Goal: Task Accomplishment & Management: Manage account settings

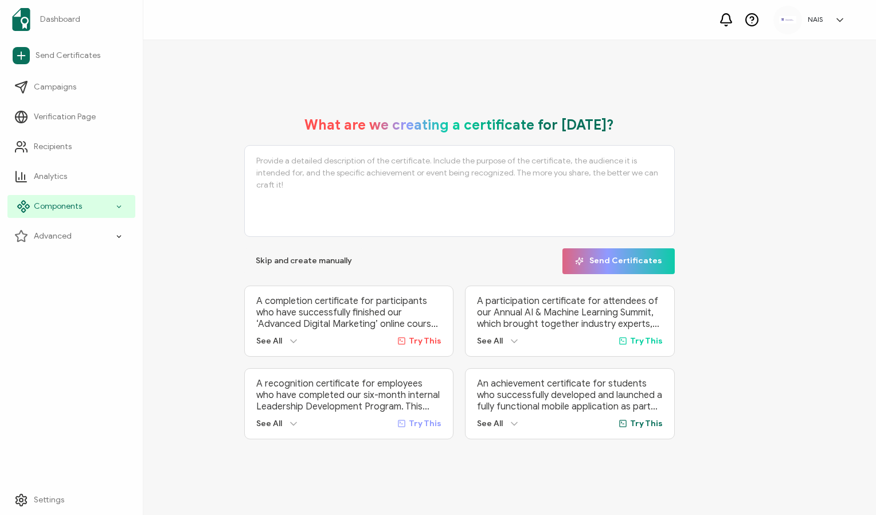
click at [71, 211] on span "Components" at bounding box center [58, 206] width 48 height 11
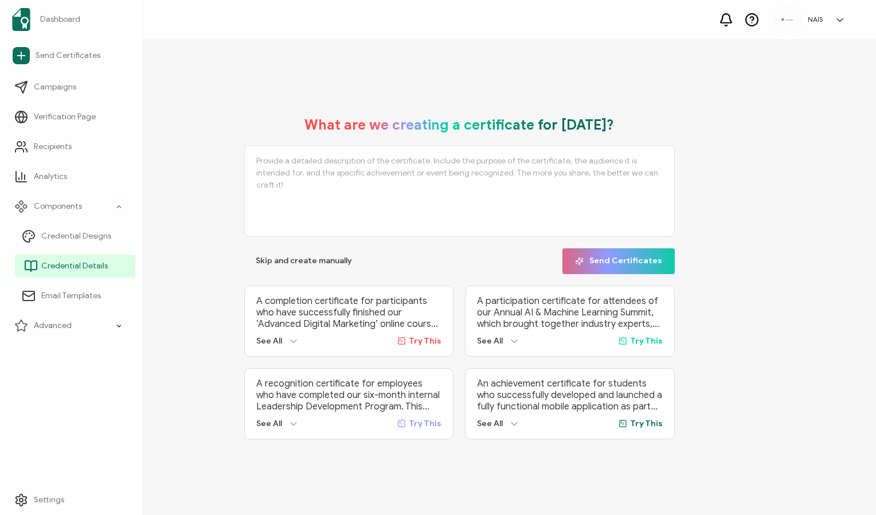
click at [66, 260] on link "Credential Details" at bounding box center [75, 266] width 120 height 23
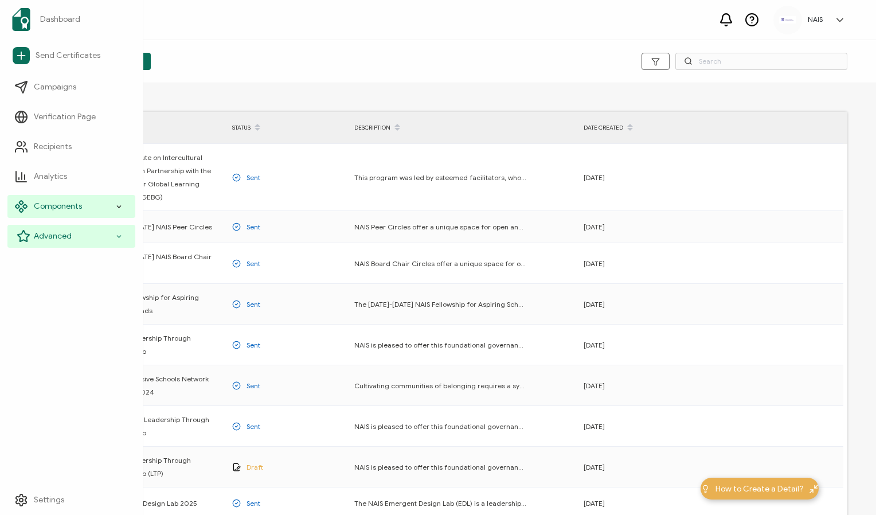
click at [40, 240] on span "Advanced" at bounding box center [53, 235] width 38 height 11
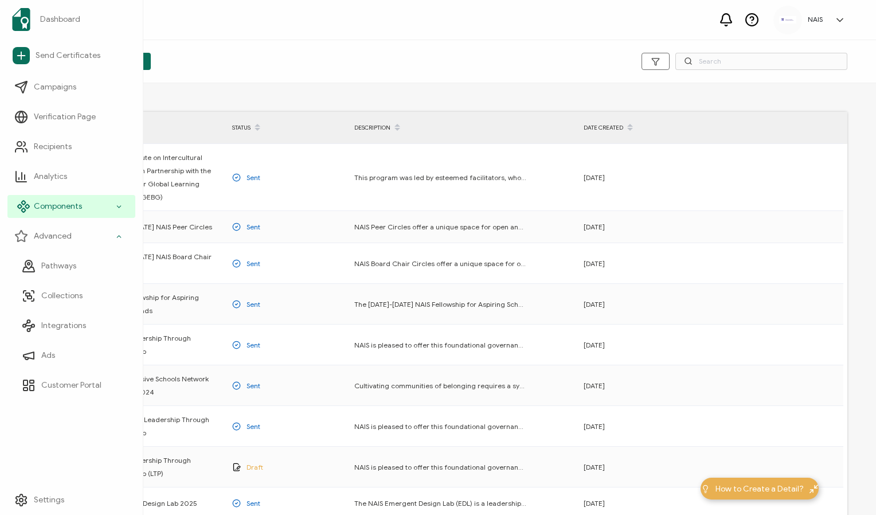
click at [76, 204] on span "Components" at bounding box center [58, 206] width 48 height 11
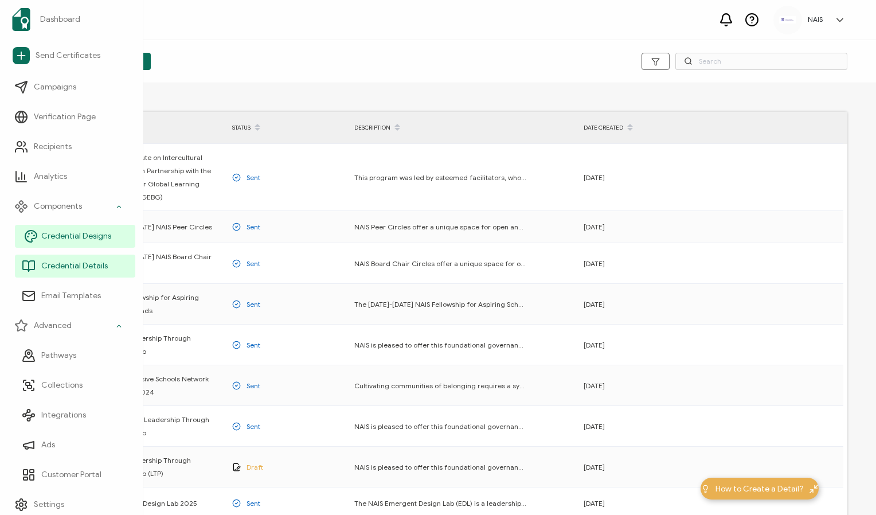
click at [77, 235] on span "Credential Designs" at bounding box center [76, 235] width 70 height 11
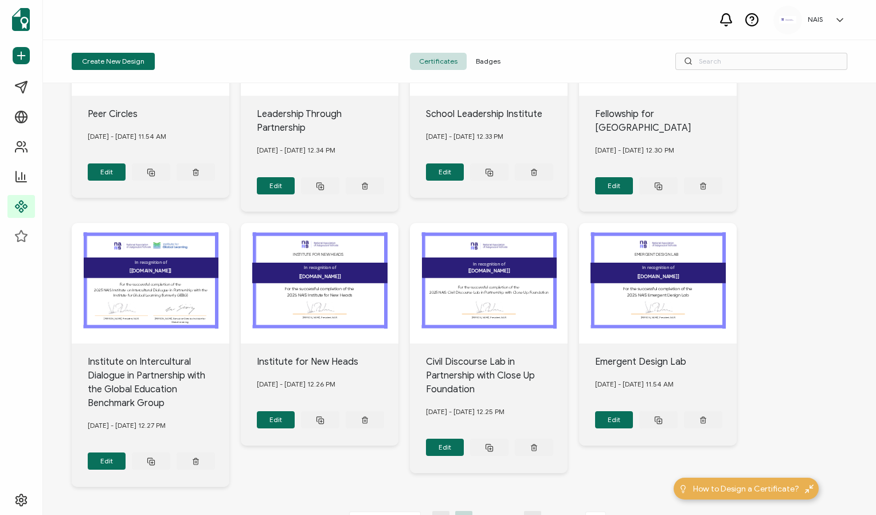
scroll to position [441, 0]
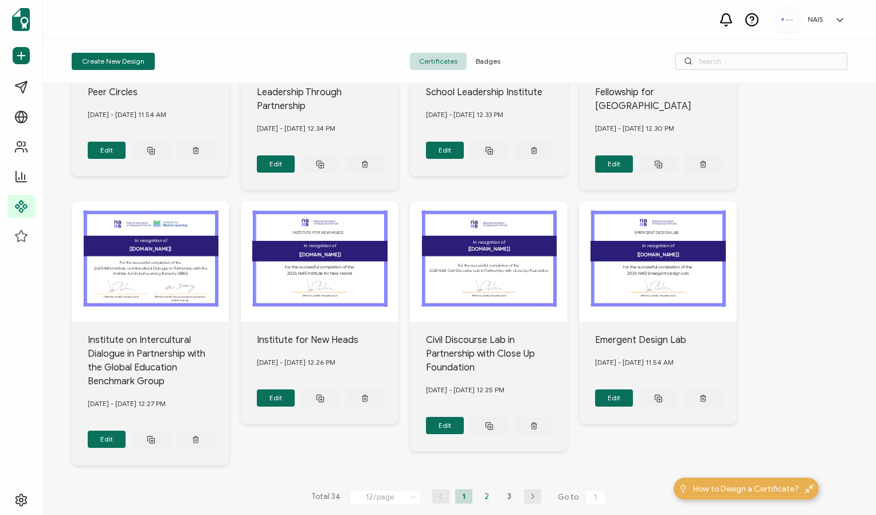
click at [485, 489] on li "2" at bounding box center [486, 496] width 17 height 14
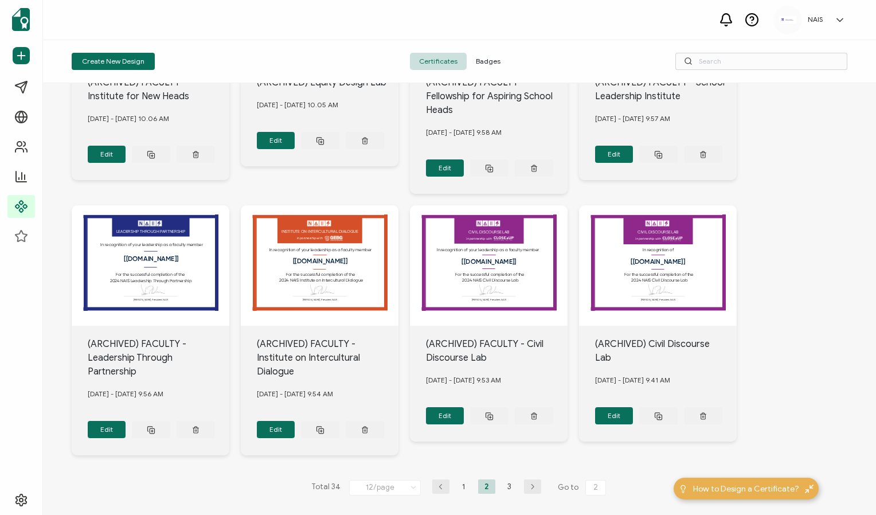
scroll to position [428, 0]
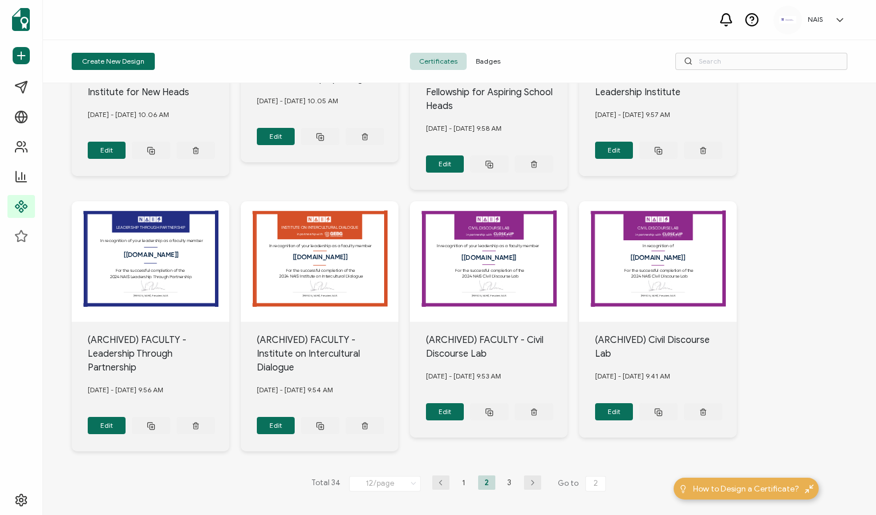
click at [441, 482] on button "button" at bounding box center [440, 482] width 17 height 14
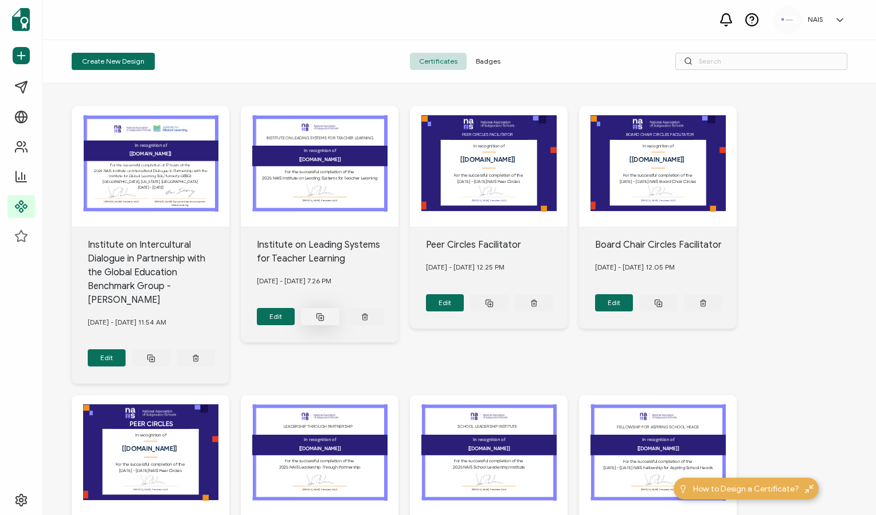
click at [318, 312] on icon at bounding box center [320, 316] width 9 height 9
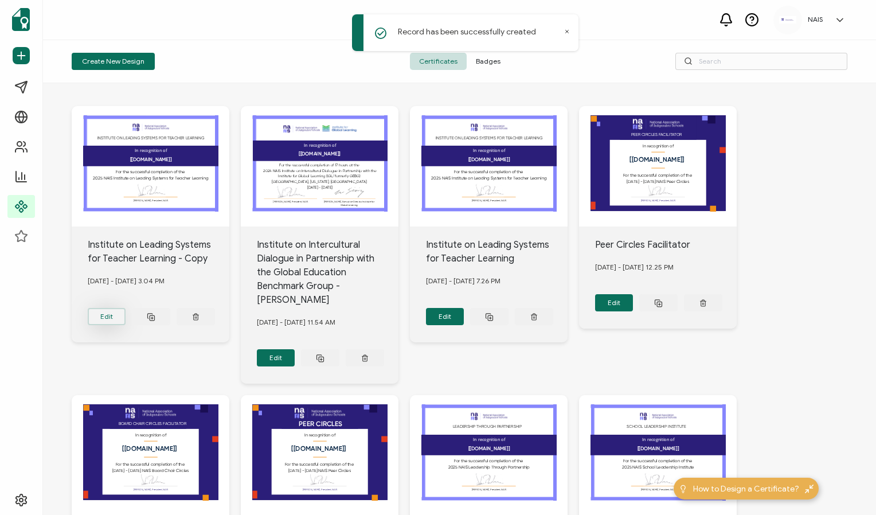
click at [105, 312] on button "Edit" at bounding box center [107, 316] width 38 height 17
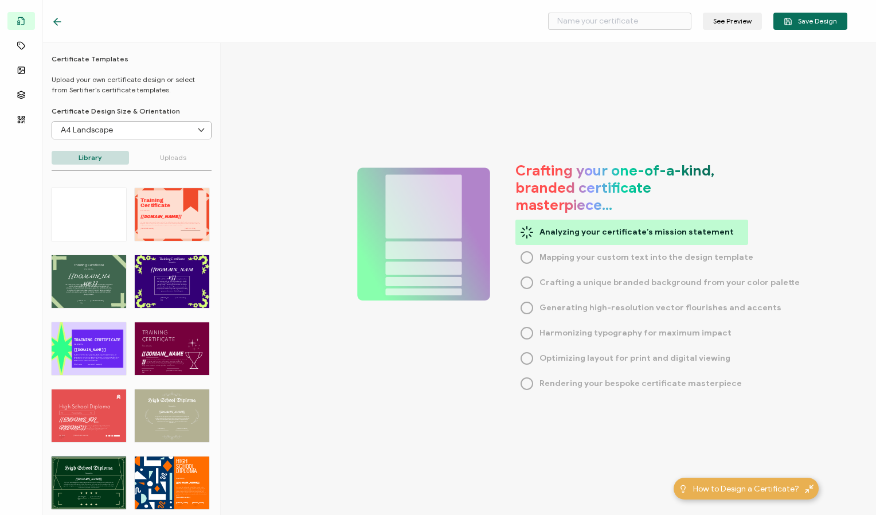
type input "Institute on Leading Systems for Teacher Learning - Copy"
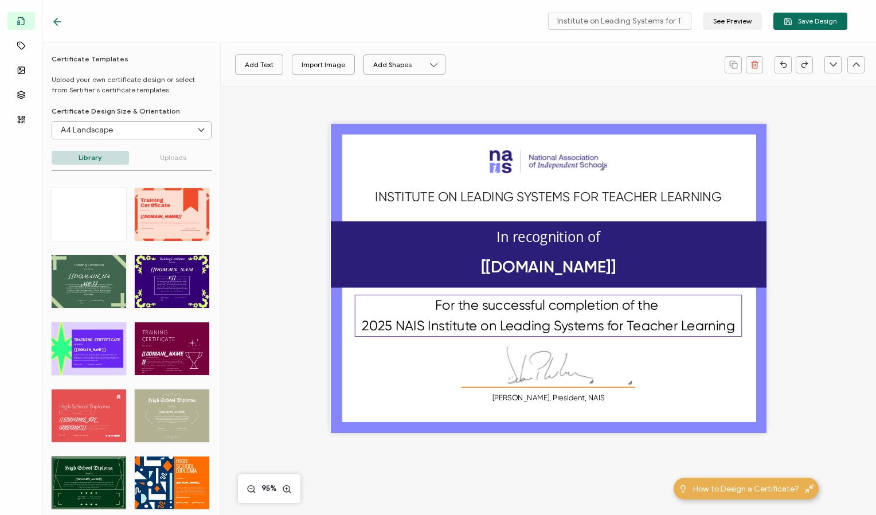
click at [380, 319] on pre "For the successful completion of the 2025 NAIS Institute on Leading Systems for…" at bounding box center [548, 315] width 373 height 36
click at [780, 26] on button "Save Design" at bounding box center [810, 21] width 74 height 17
click at [54, 22] on icon at bounding box center [57, 22] width 7 height 0
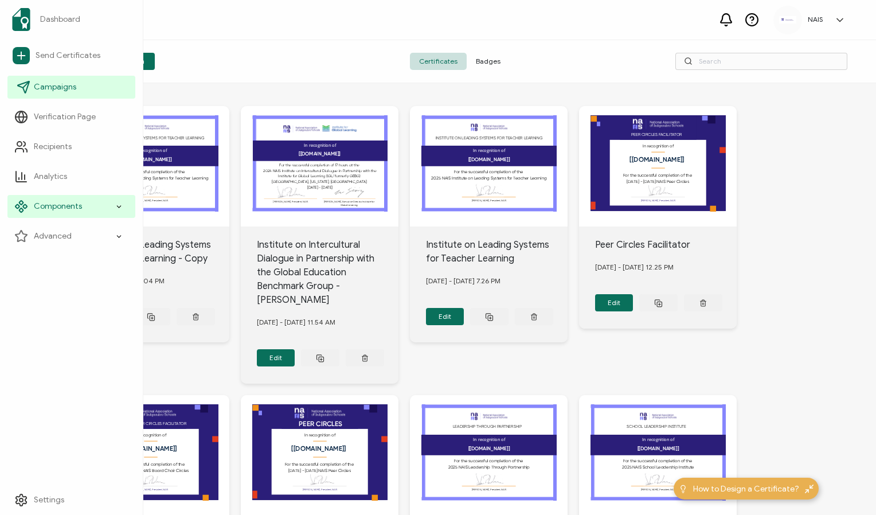
click at [54, 86] on span "Campaigns" at bounding box center [55, 86] width 42 height 11
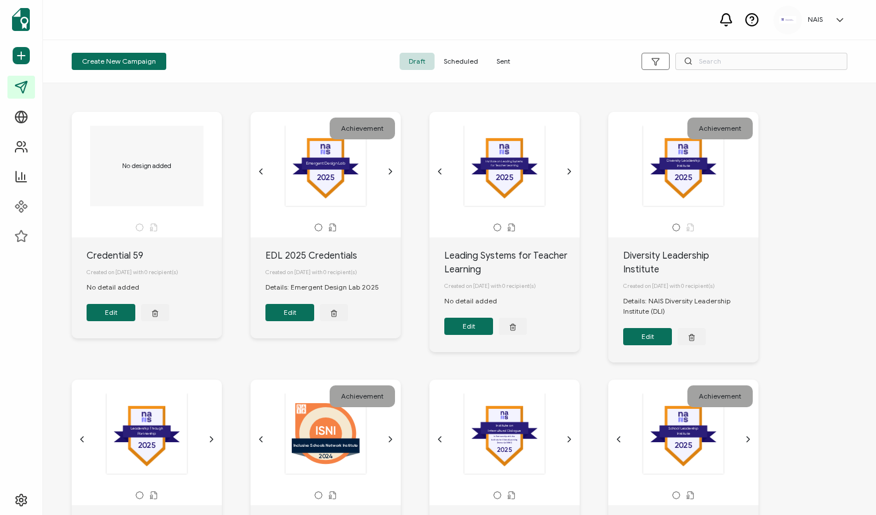
click at [474, 332] on button "Edit" at bounding box center [468, 326] width 49 height 17
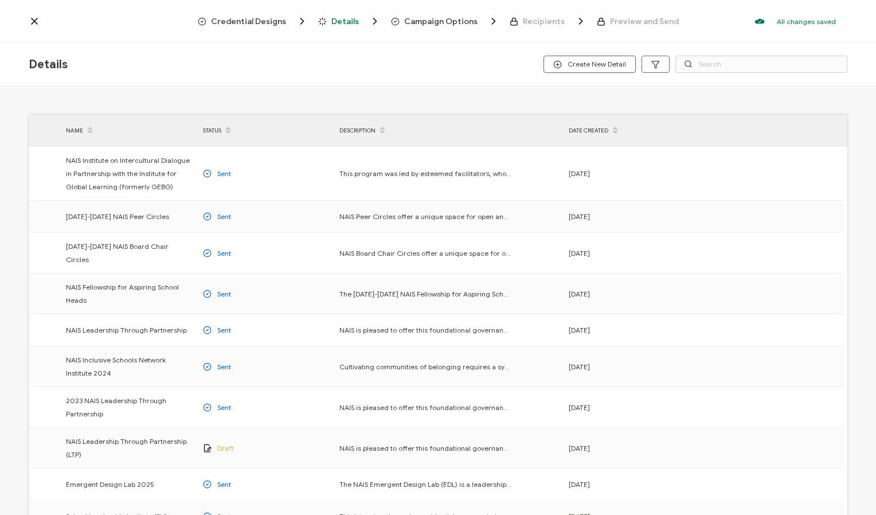
click at [561, 61] on icon "button" at bounding box center [557, 64] width 9 height 9
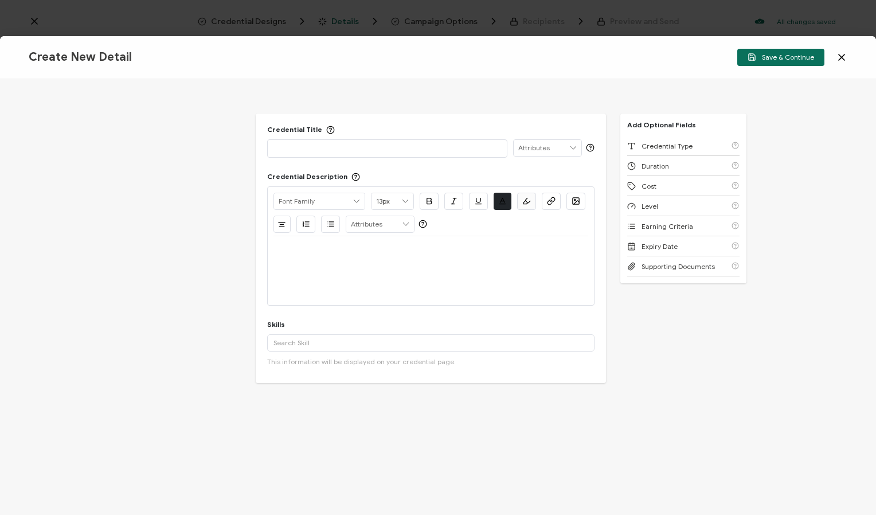
click at [838, 58] on icon at bounding box center [841, 57] width 11 height 11
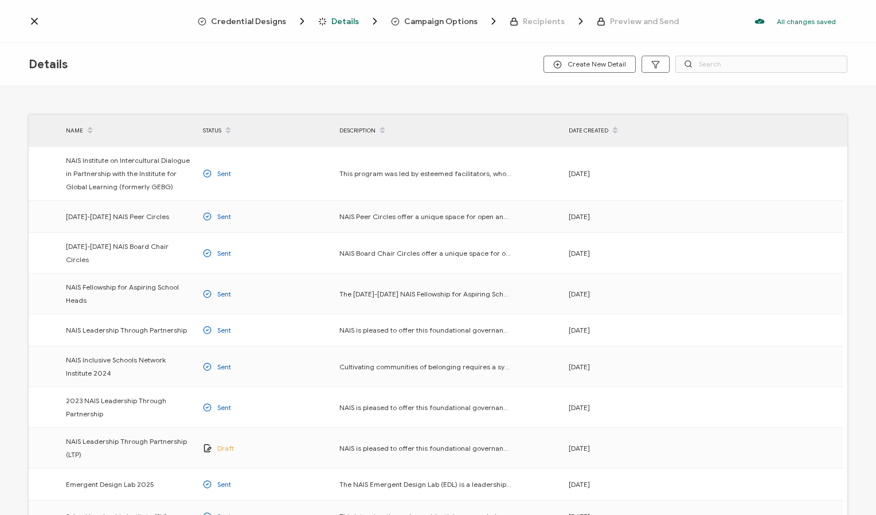
click at [437, 22] on span "Campaign Options" at bounding box center [440, 21] width 73 height 9
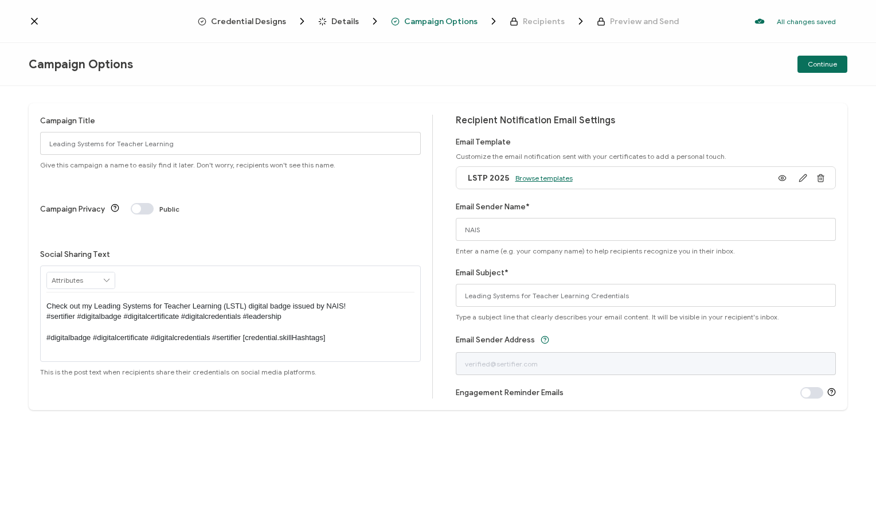
click at [541, 179] on span "Browse templates" at bounding box center [543, 178] width 57 height 9
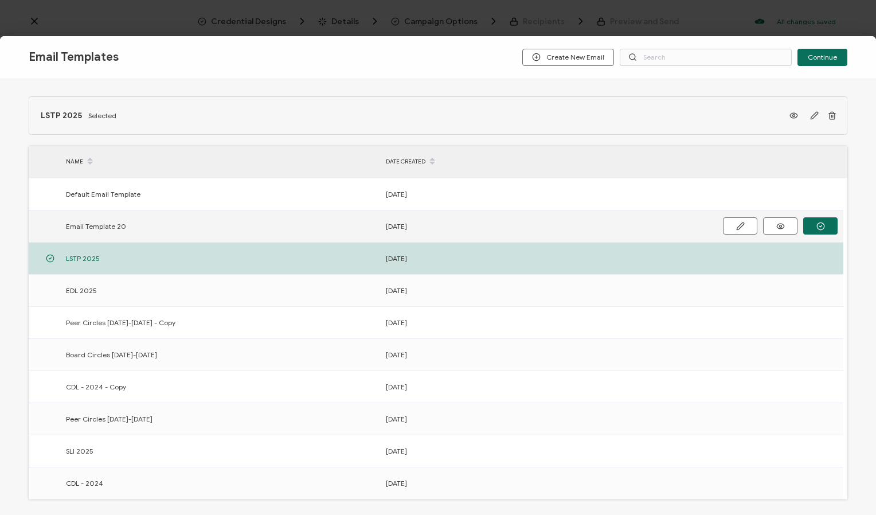
scroll to position [92, 0]
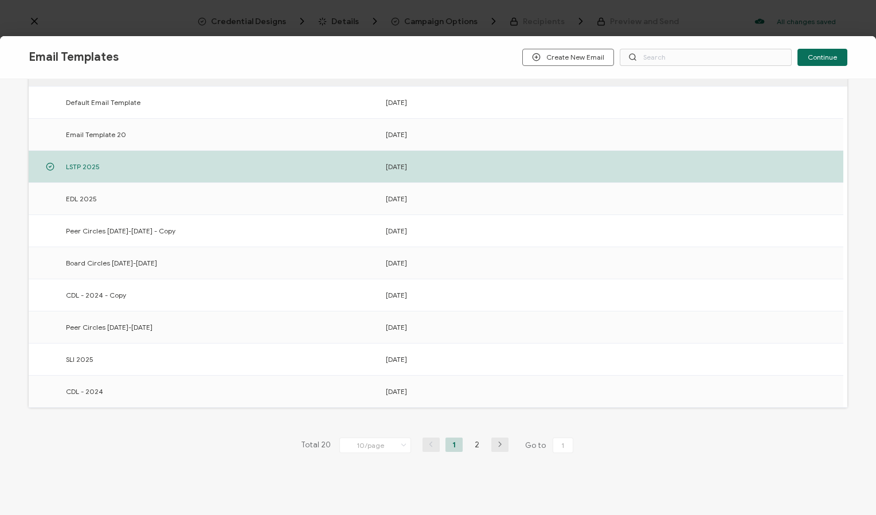
click at [497, 444] on icon "button" at bounding box center [499, 444] width 17 height 7
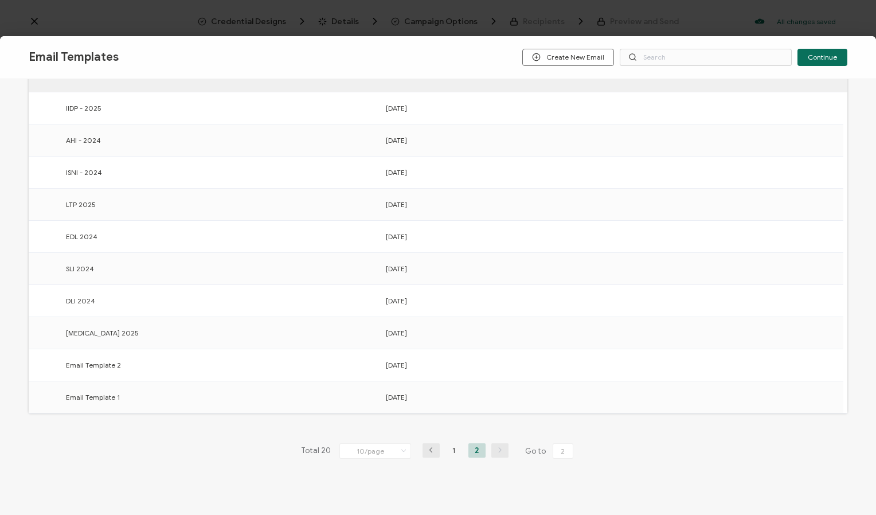
scroll to position [92, 0]
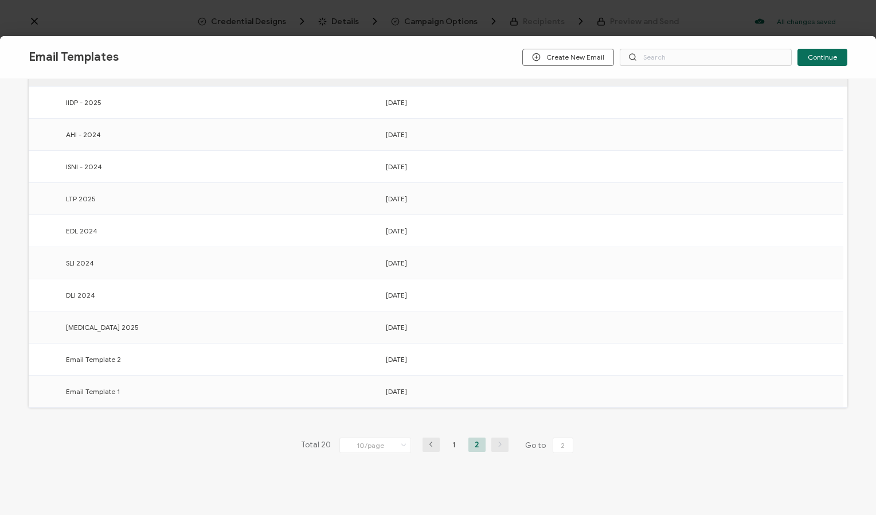
click at [431, 448] on button "button" at bounding box center [431, 444] width 17 height 14
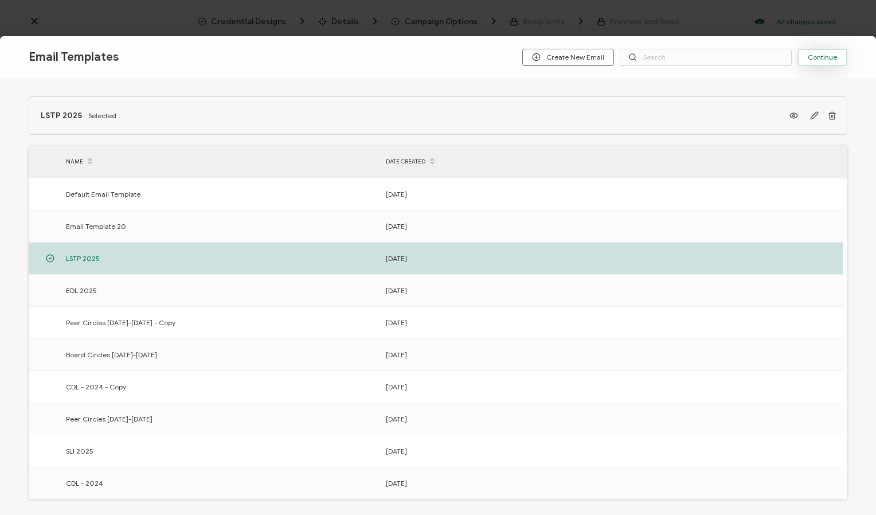
click at [820, 63] on button "Continue" at bounding box center [822, 57] width 50 height 17
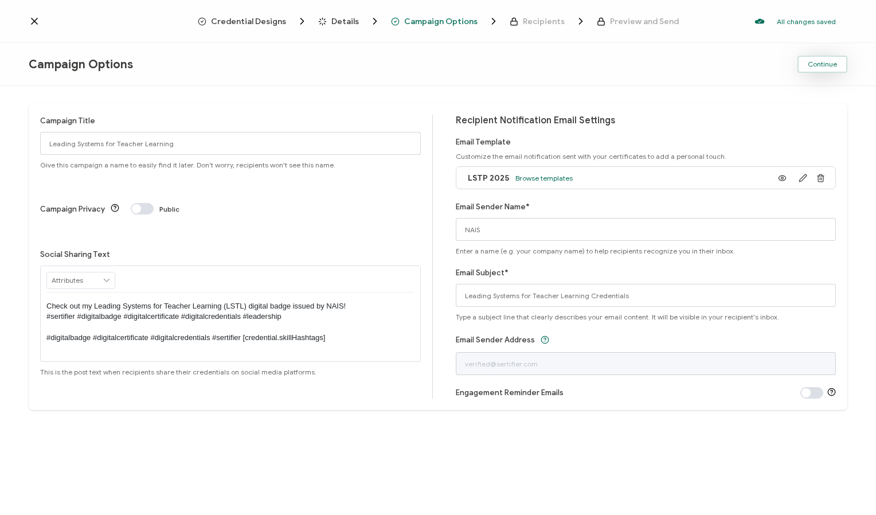
click at [829, 64] on span "Continue" at bounding box center [822, 64] width 29 height 7
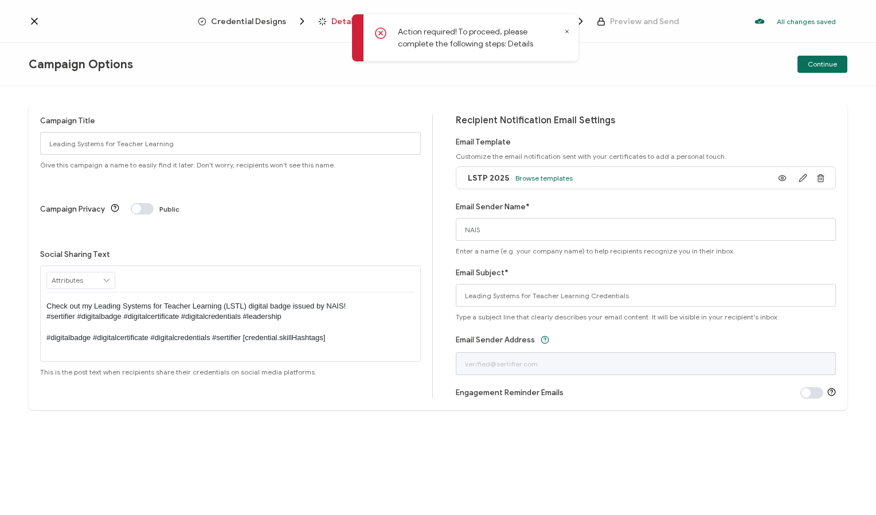
click at [36, 22] on icon at bounding box center [35, 21] width 6 height 6
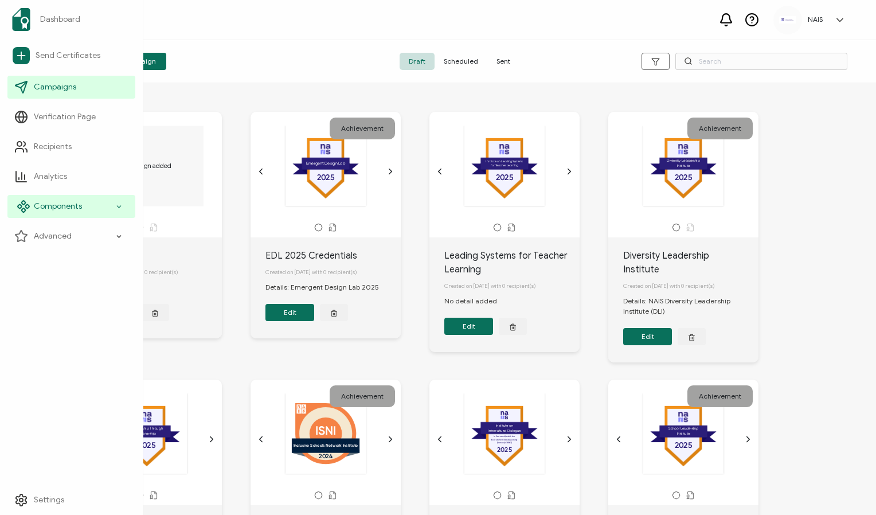
click at [99, 208] on div "Components" at bounding box center [71, 206] width 128 height 23
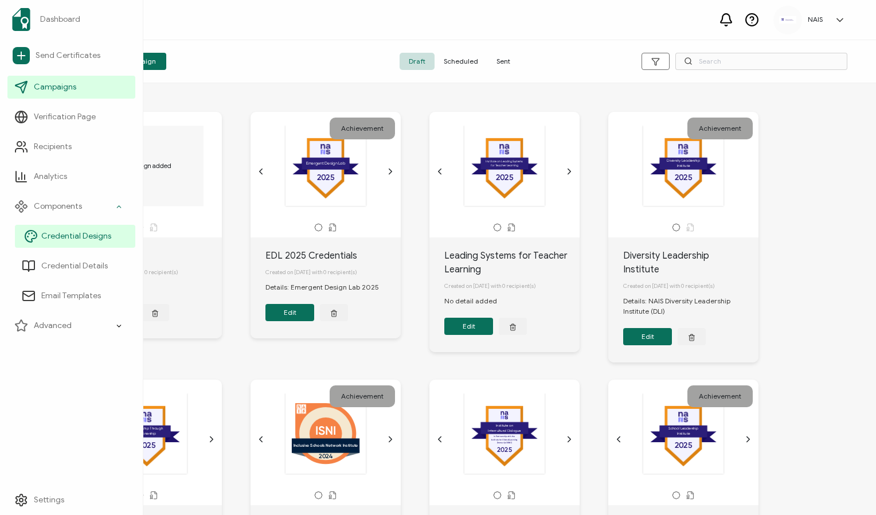
click at [107, 237] on span "Credential Designs" at bounding box center [76, 235] width 70 height 11
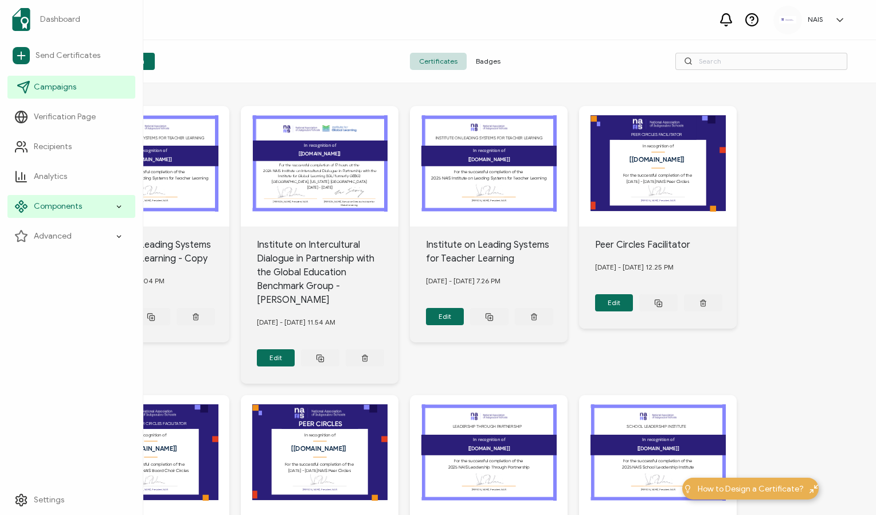
click at [52, 88] on span "Campaigns" at bounding box center [55, 86] width 42 height 11
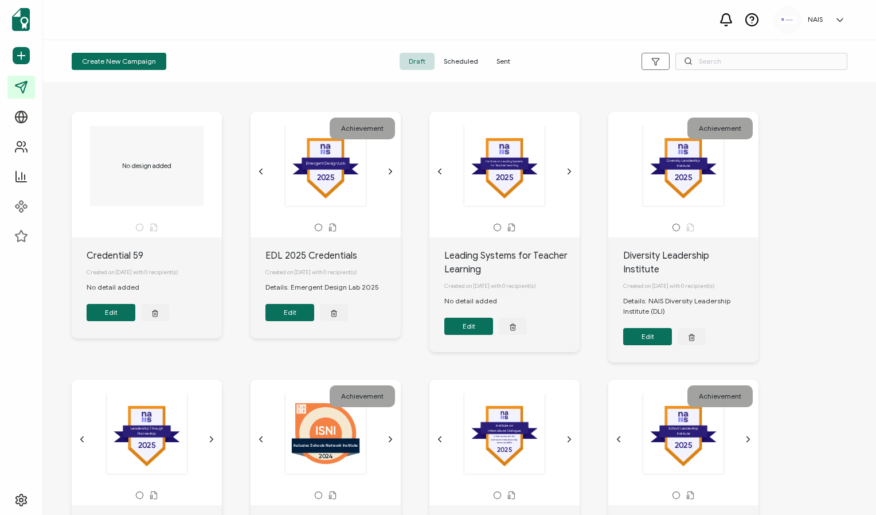
click at [462, 330] on button "Edit" at bounding box center [468, 326] width 49 height 17
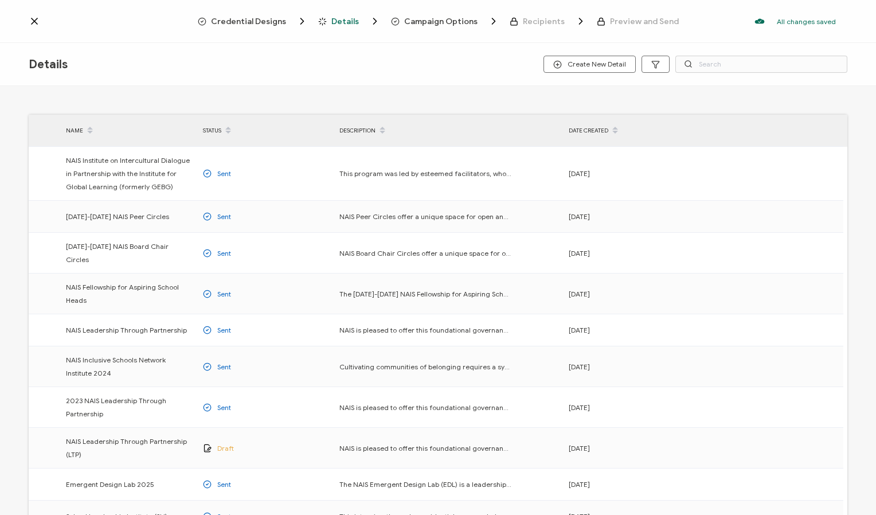
click at [244, 25] on span "Credential Designs" at bounding box center [248, 21] width 75 height 9
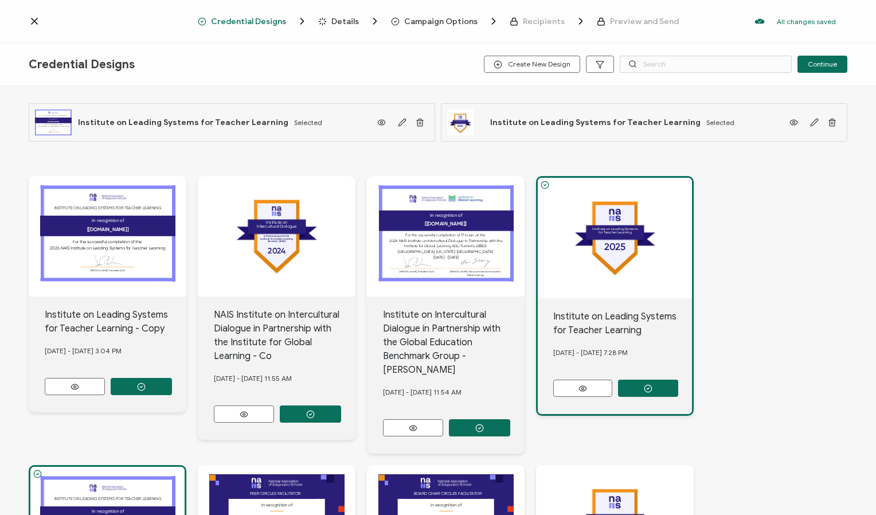
click at [32, 25] on icon at bounding box center [34, 20] width 11 height 11
